Goal: Information Seeking & Learning: Learn about a topic

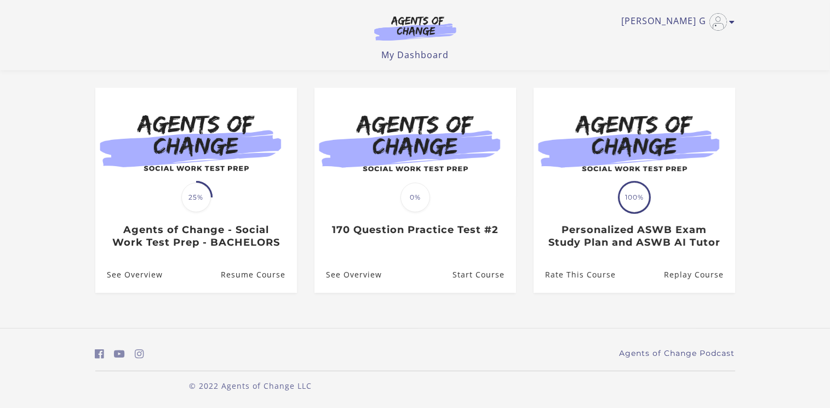
scroll to position [81, 0]
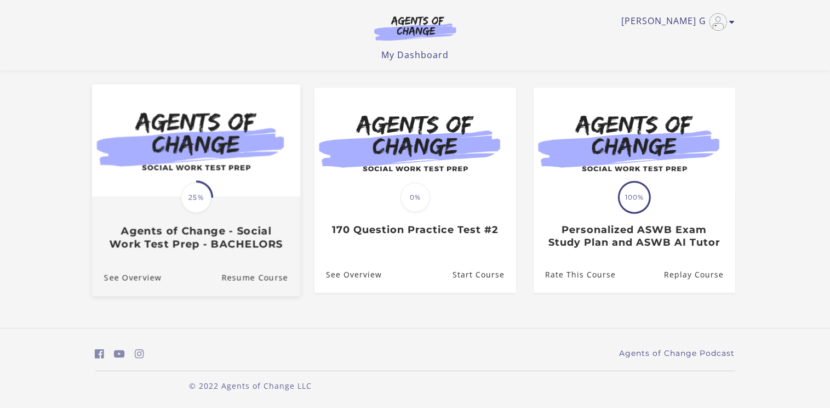
click at [226, 241] on h3 "Agents of Change - Social Work Test Prep - BACHELORS" at bounding box center [196, 237] width 184 height 25
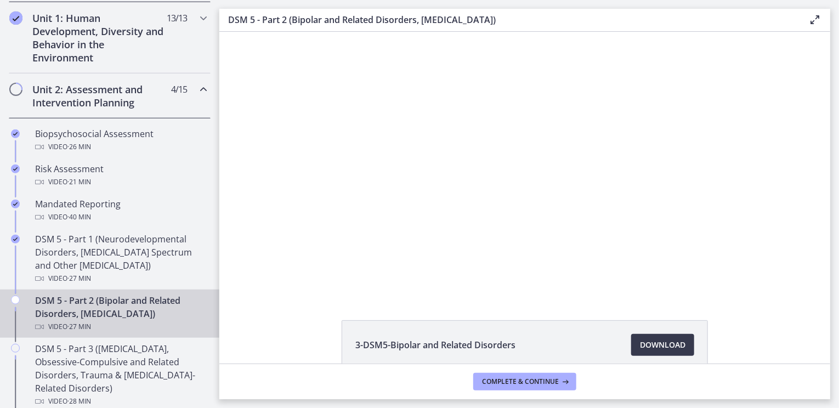
scroll to position [329, 0]
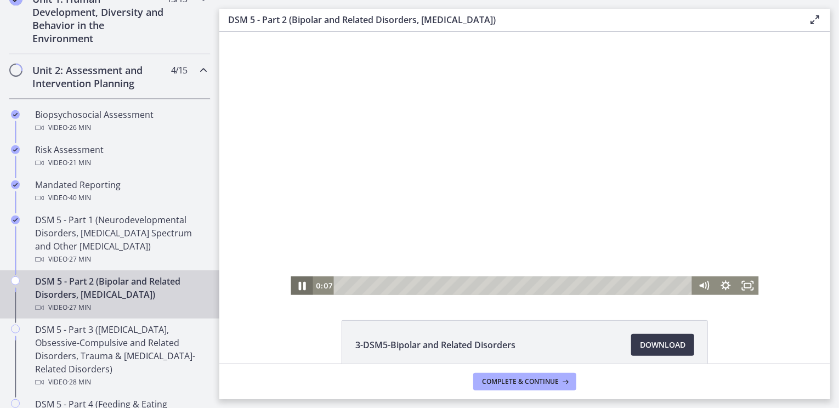
click at [299, 285] on icon "Pause" at bounding box center [301, 285] width 7 height 9
click at [298, 289] on icon "Play Video" at bounding box center [302, 285] width 26 height 22
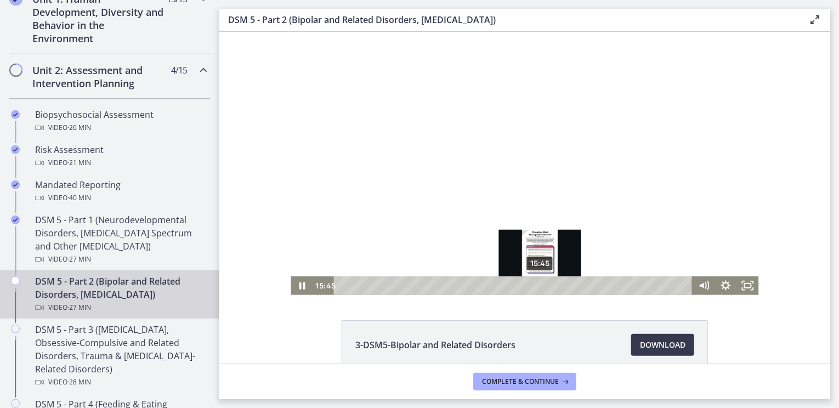
click at [536, 287] on div "15:45" at bounding box center [513, 285] width 345 height 19
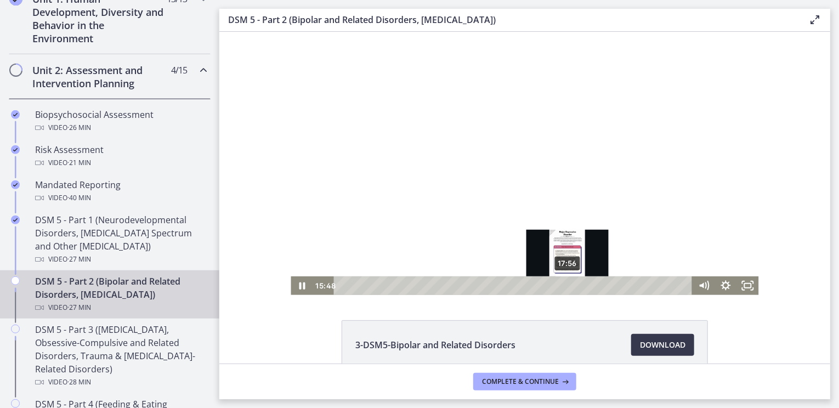
click at [563, 285] on div "17:56" at bounding box center [513, 285] width 345 height 19
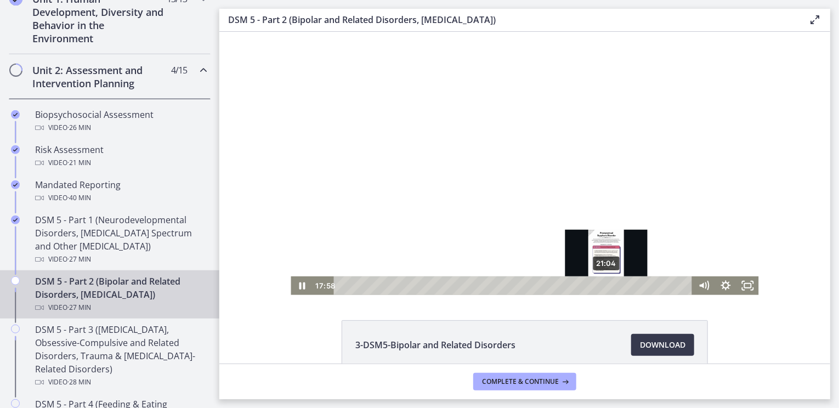
click at [602, 283] on div "21:04" at bounding box center [513, 285] width 345 height 19
click at [596, 283] on div "20:32" at bounding box center [513, 285] width 345 height 19
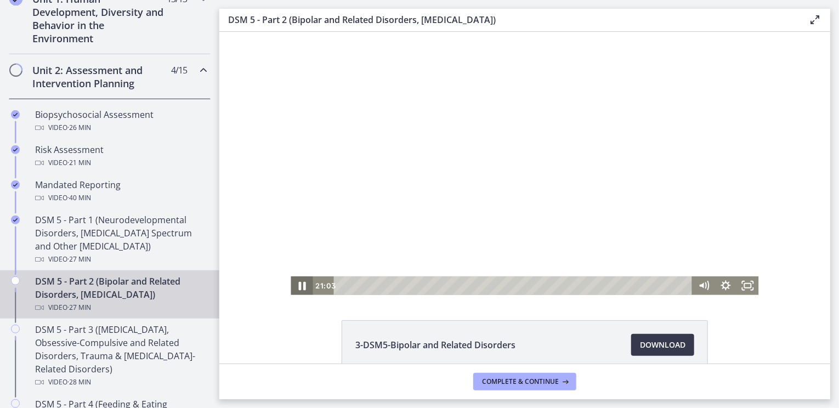
click at [294, 286] on icon "Pause" at bounding box center [301, 285] width 26 height 22
click at [302, 285] on icon "Play Video" at bounding box center [302, 285] width 26 height 22
click at [300, 283] on icon "Pause" at bounding box center [301, 285] width 22 height 19
click at [301, 287] on icon "Play Video" at bounding box center [302, 285] width 26 height 22
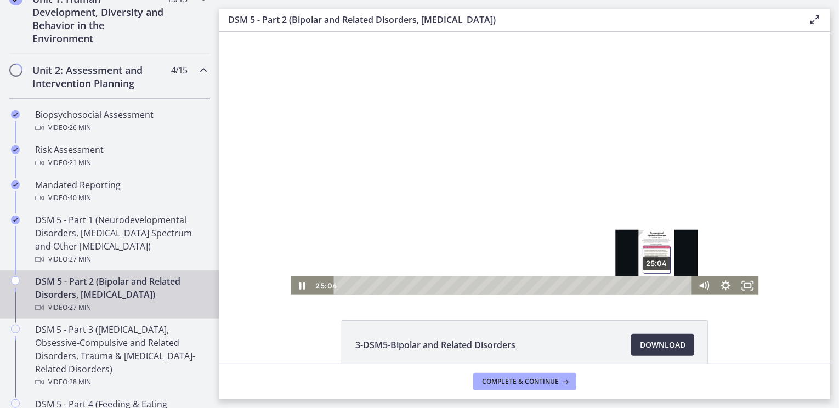
click at [653, 283] on div "Playbar" at bounding box center [656, 285] width 6 height 6
click at [648, 285] on div "24:40" at bounding box center [513, 285] width 345 height 19
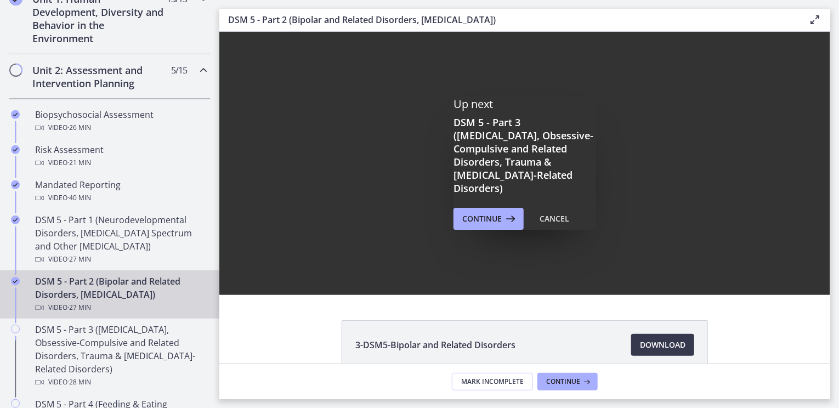
scroll to position [0, 0]
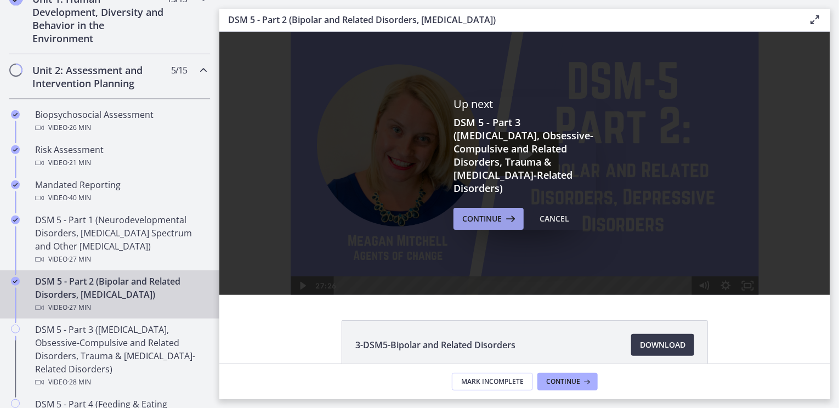
click at [483, 212] on span "Continue" at bounding box center [481, 218] width 39 height 13
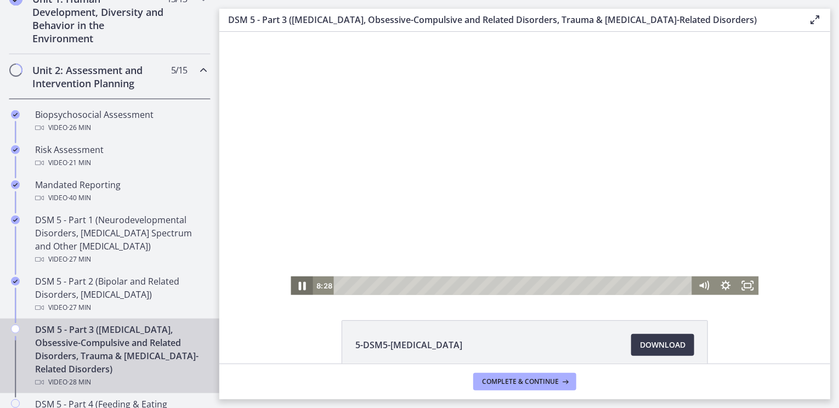
click at [299, 287] on icon "Pause" at bounding box center [301, 285] width 7 height 9
click at [293, 288] on icon "Play Video" at bounding box center [302, 285] width 22 height 19
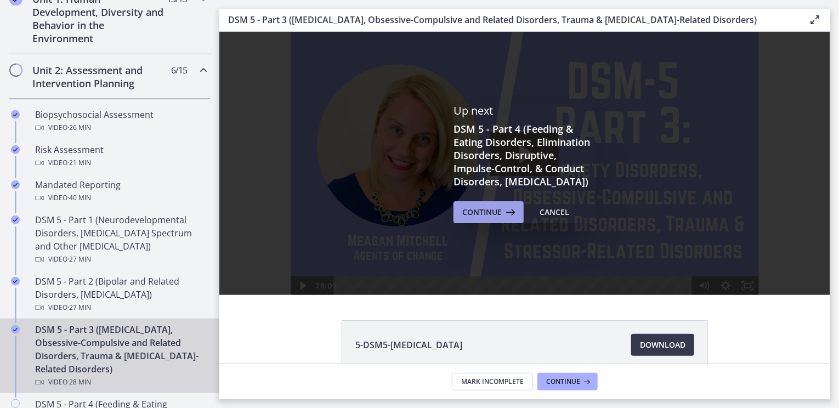
click at [470, 217] on span "Continue" at bounding box center [481, 212] width 39 height 13
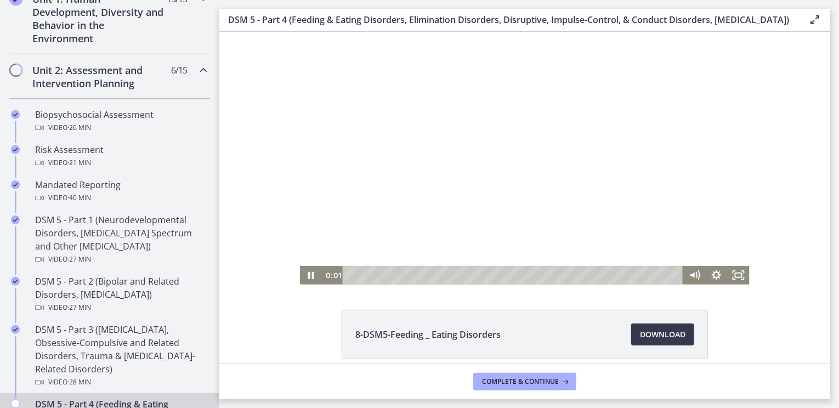
scroll to position [110, 0]
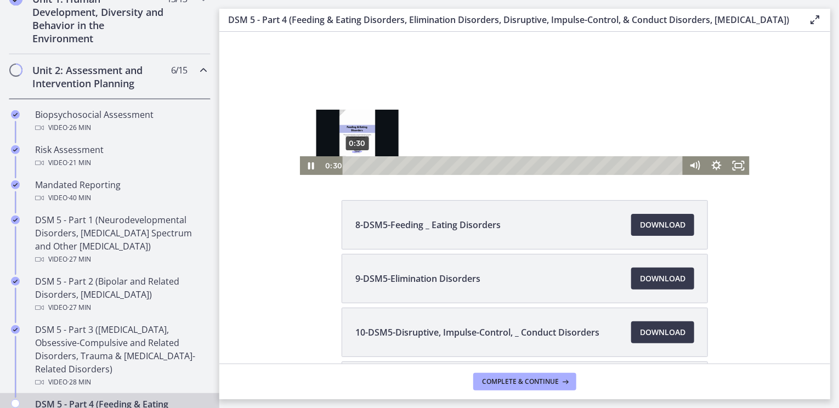
click at [352, 165] on div "0:30" at bounding box center [513, 166] width 327 height 19
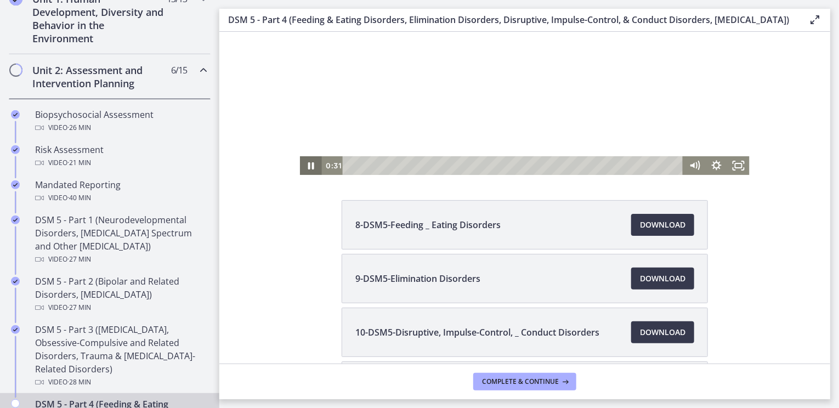
click at [313, 166] on icon "Pause" at bounding box center [310, 166] width 22 height 19
click at [311, 174] on icon "Play Video" at bounding box center [311, 166] width 22 height 19
click at [307, 167] on icon "Pause" at bounding box center [310, 166] width 7 height 9
click at [309, 168] on icon "Play Video" at bounding box center [311, 166] width 5 height 8
click at [313, 168] on icon "Pause" at bounding box center [310, 166] width 22 height 19
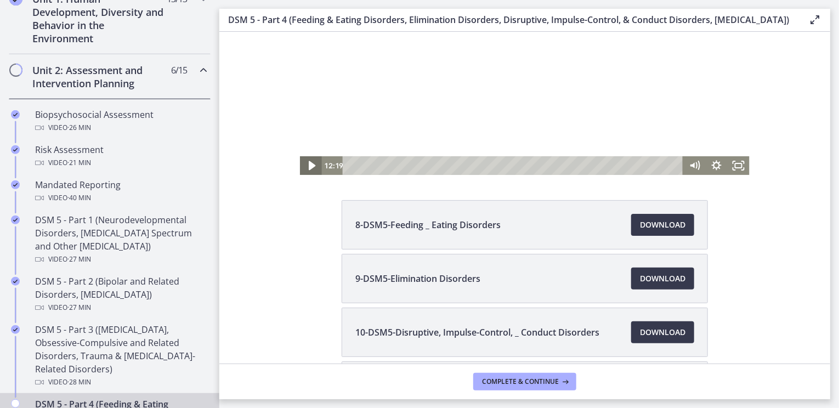
click at [308, 165] on icon "Play Video" at bounding box center [311, 166] width 7 height 9
